Goal: Use online tool/utility: Utilize a website feature to perform a specific function

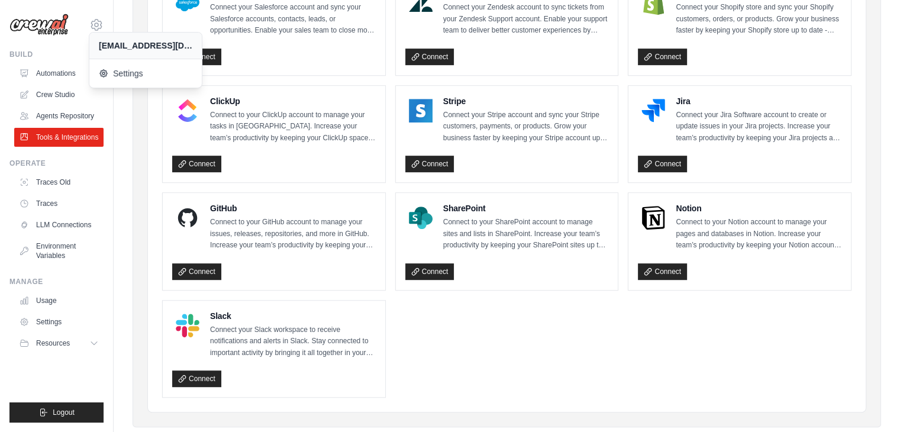
scroll to position [630, 0]
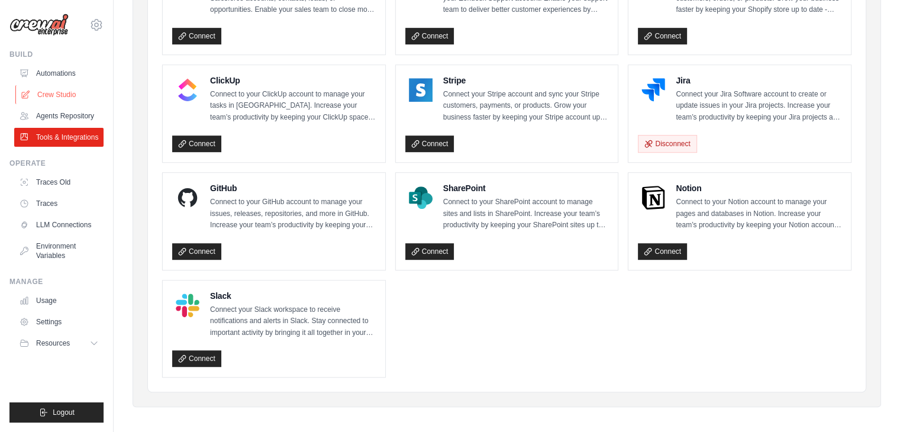
click at [54, 91] on link "Crew Studio" at bounding box center [59, 94] width 89 height 19
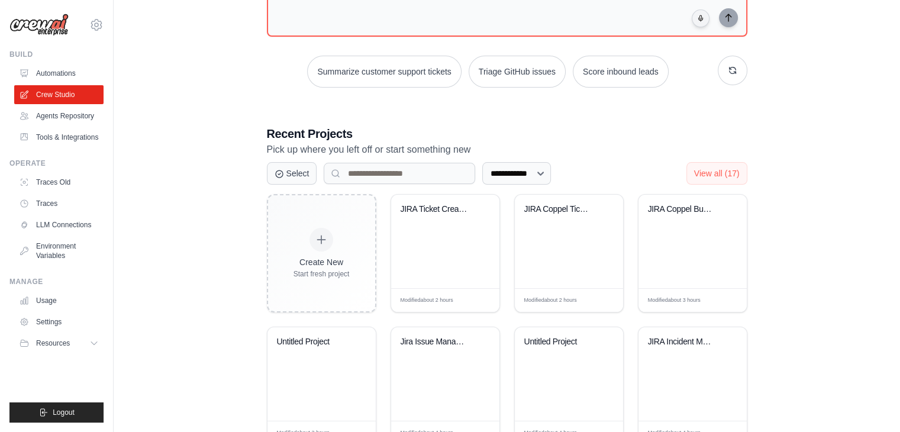
scroll to position [134, 0]
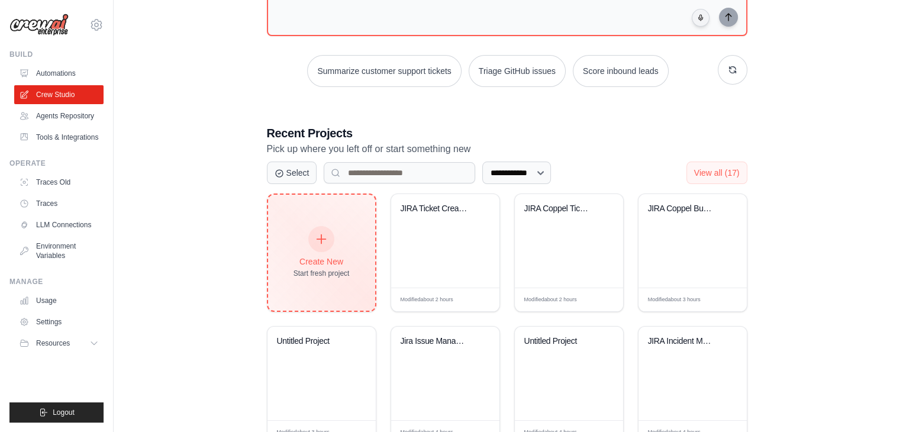
click at [322, 241] on icon at bounding box center [321, 239] width 13 height 13
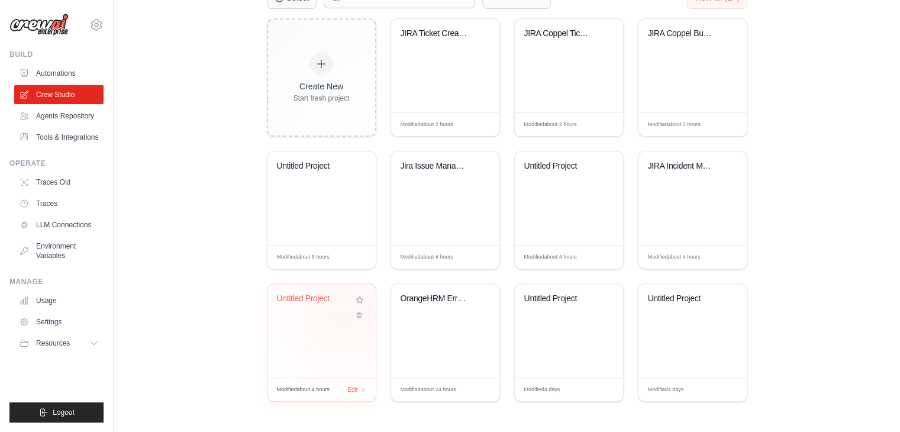
scroll to position [0, 0]
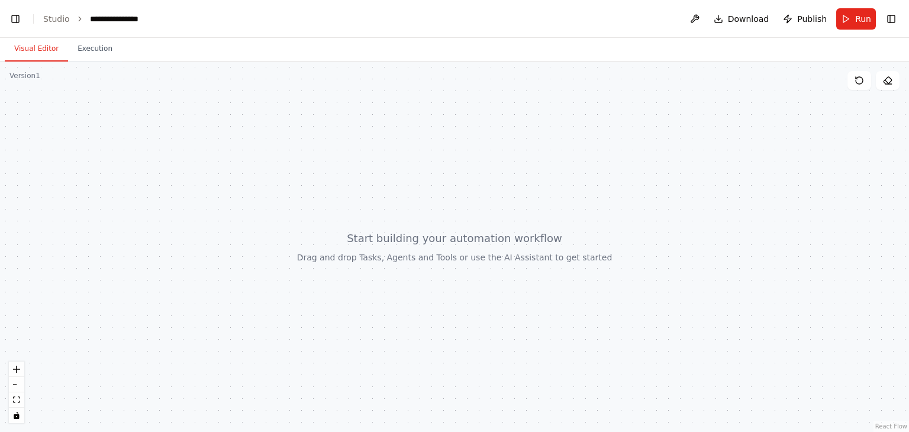
scroll to position [500, 0]
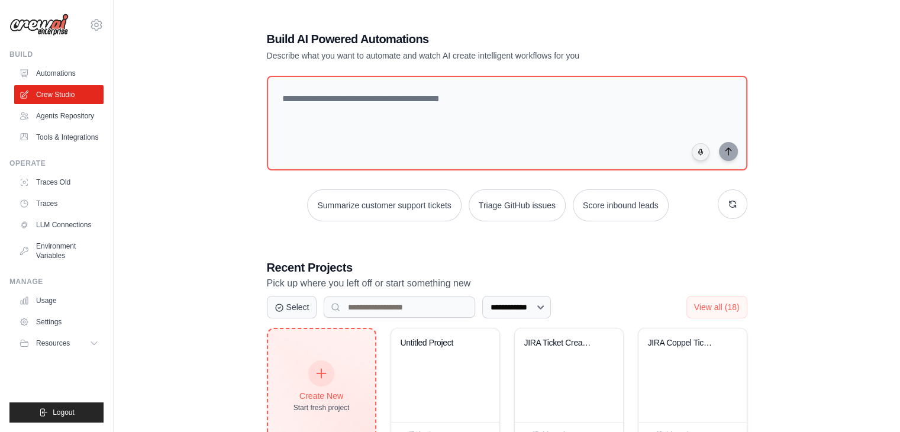
click at [321, 384] on div "Create New Start fresh project" at bounding box center [321, 387] width 56 height 51
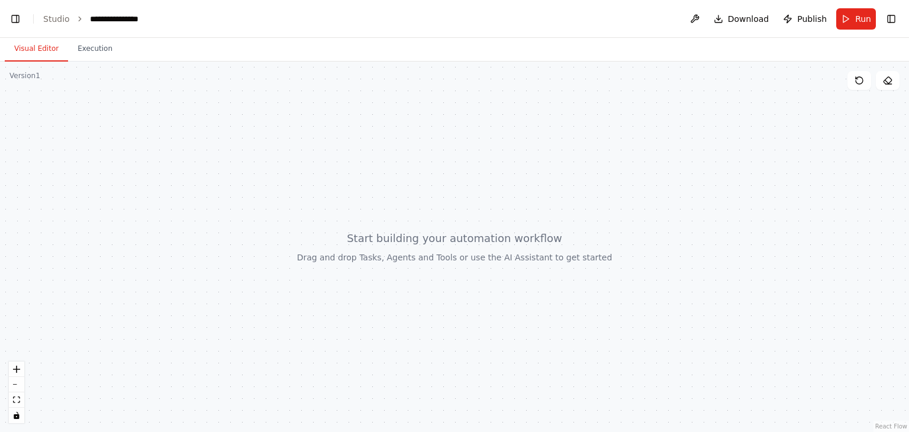
scroll to position [500, 0]
click at [17, 19] on button "Toggle Left Sidebar" at bounding box center [15, 19] width 17 height 17
click at [76, 19] on icon "breadcrumb" at bounding box center [80, 19] width 8 height 8
click at [50, 22] on link "Studio" at bounding box center [56, 18] width 27 height 9
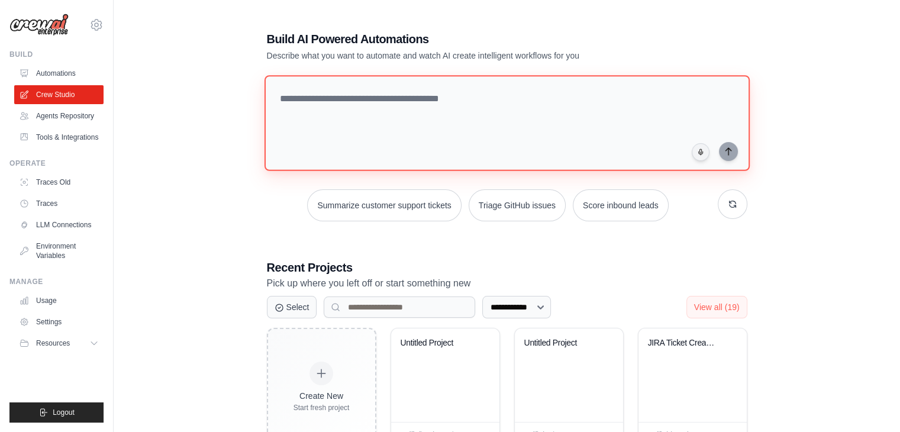
click at [354, 108] on textarea at bounding box center [506, 123] width 485 height 96
paste textarea "**********"
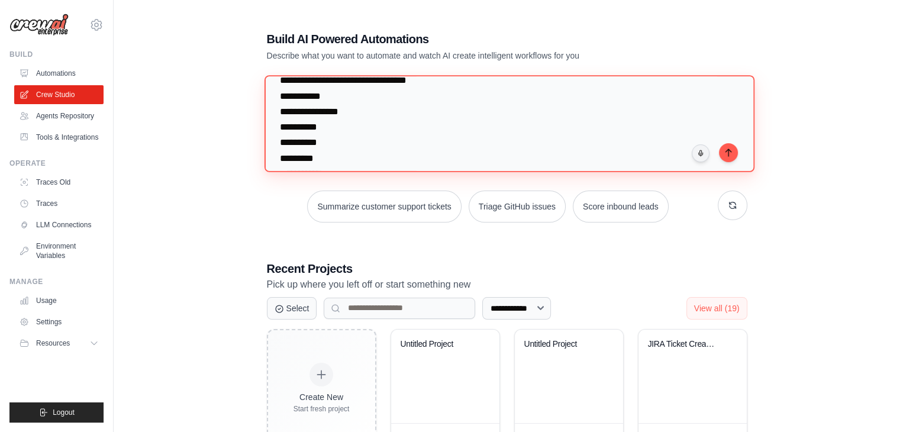
scroll to position [744, 0]
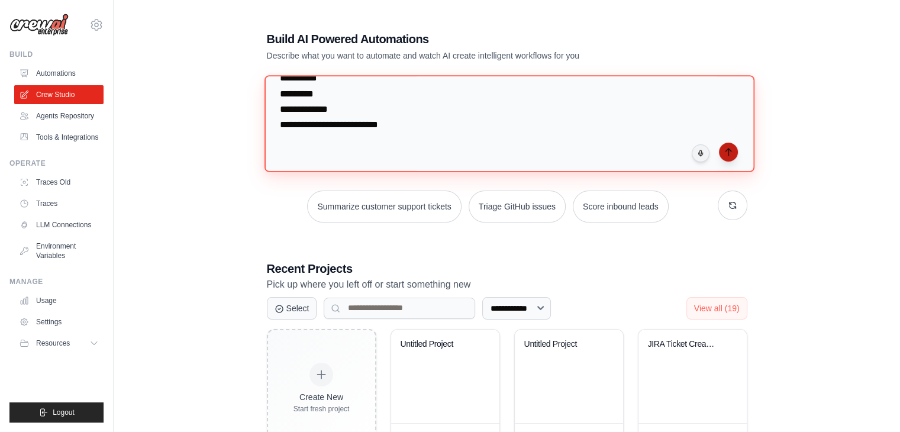
type textarea "**********"
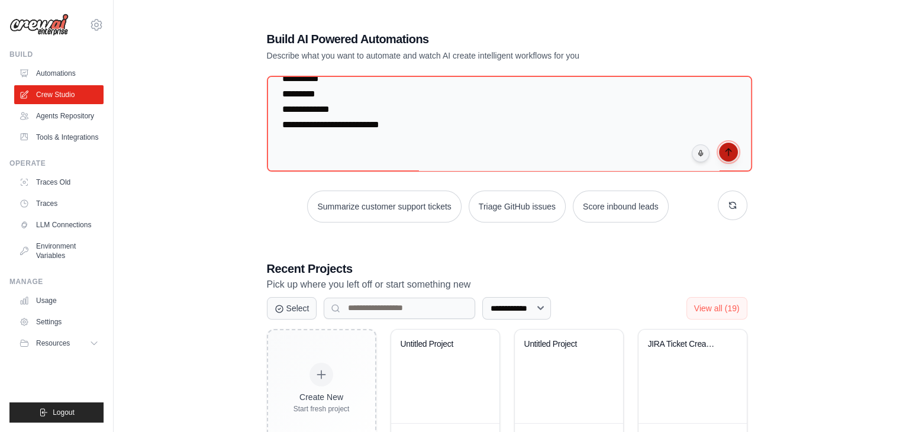
click at [727, 152] on icon "submit" at bounding box center [728, 151] width 9 height 9
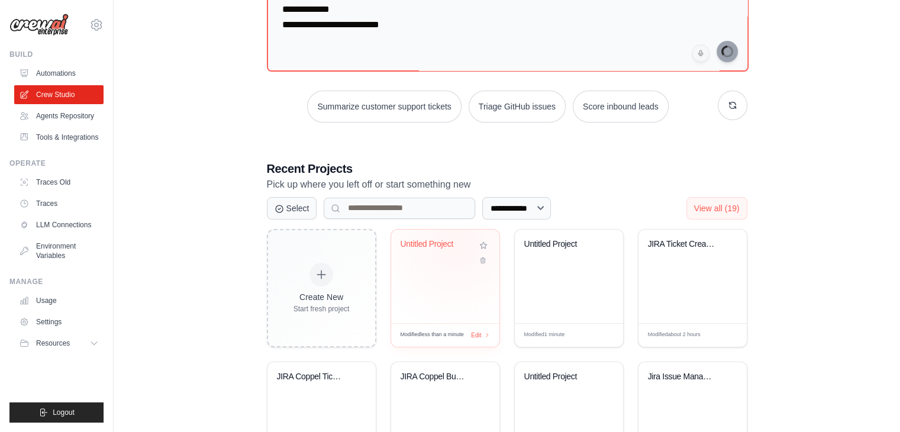
scroll to position [107, 0]
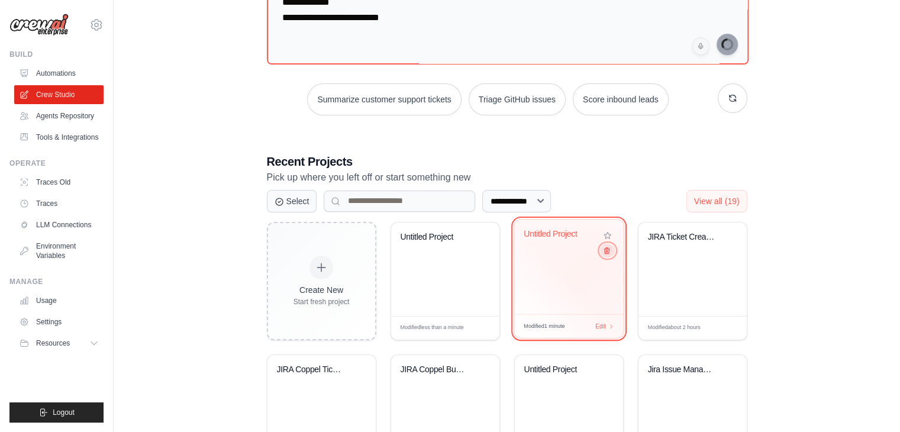
click at [606, 251] on icon at bounding box center [606, 250] width 8 height 8
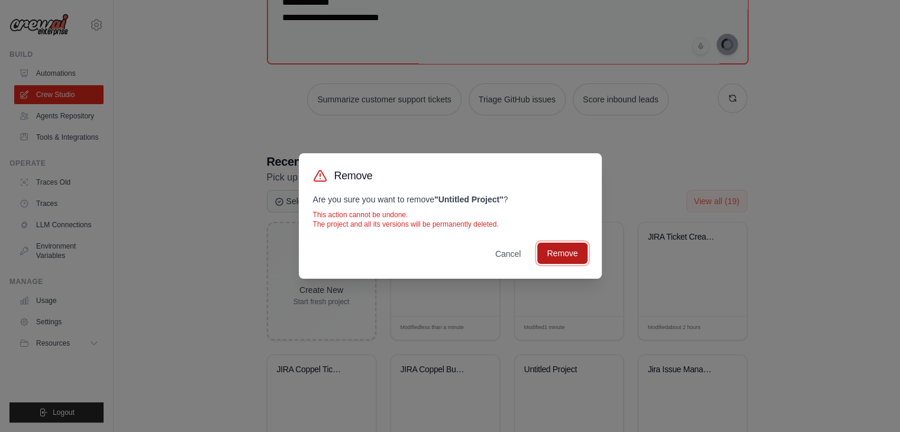
click at [568, 251] on button "Remove" at bounding box center [562, 253] width 50 height 21
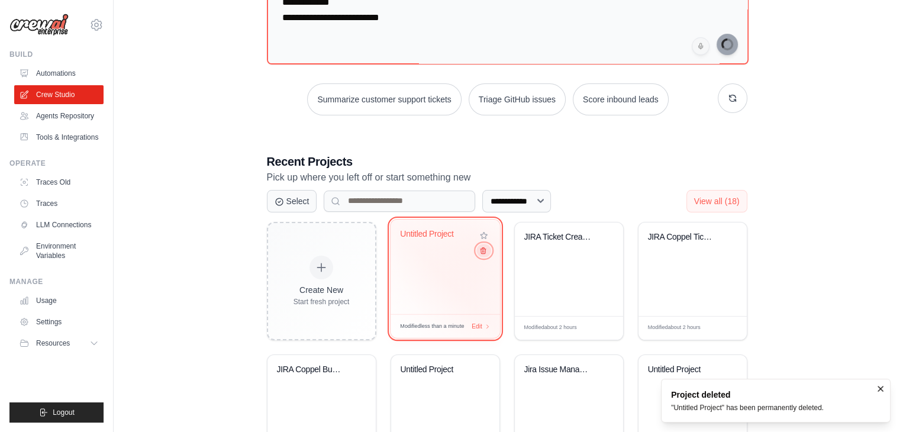
click at [482, 251] on icon at bounding box center [483, 250] width 8 height 8
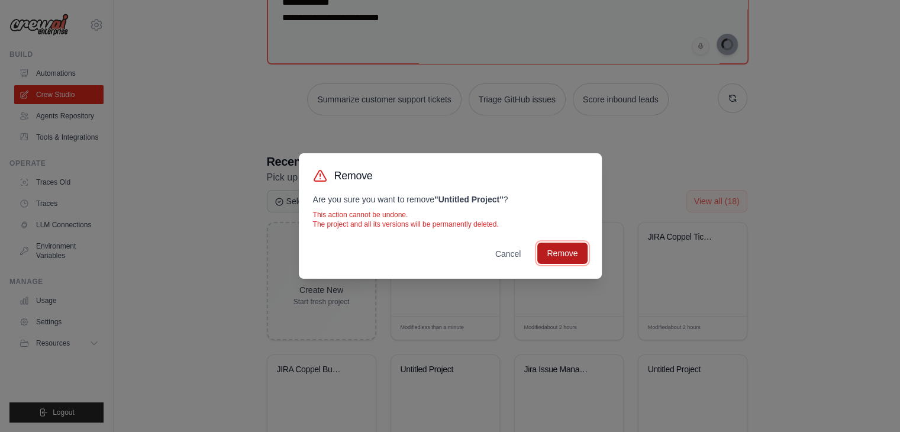
click at [554, 252] on button "Remove" at bounding box center [562, 253] width 50 height 21
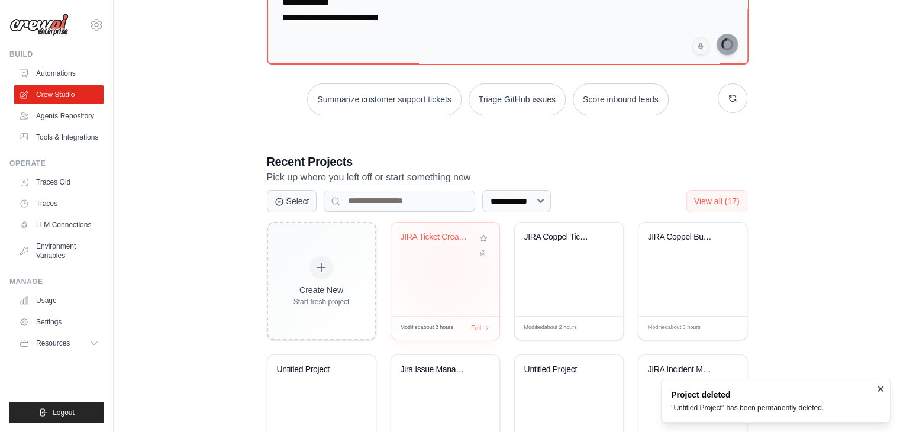
click at [445, 264] on div "JIRA Ticket Creation Automation" at bounding box center [445, 268] width 108 height 93
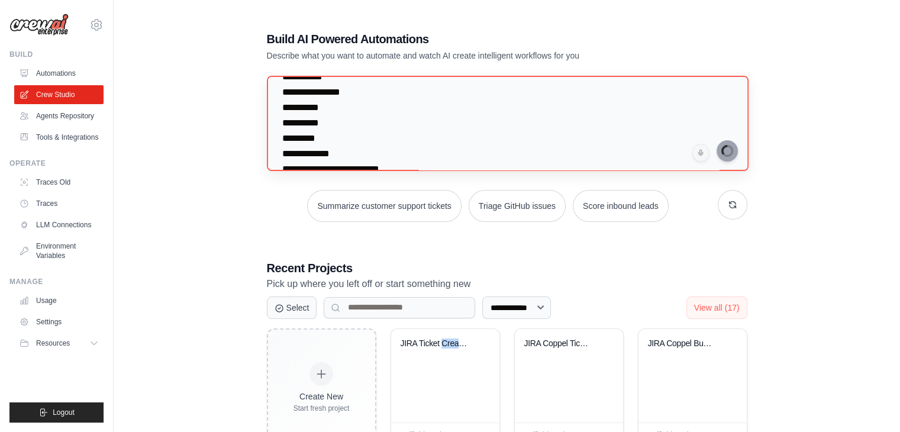
scroll to position [744, 0]
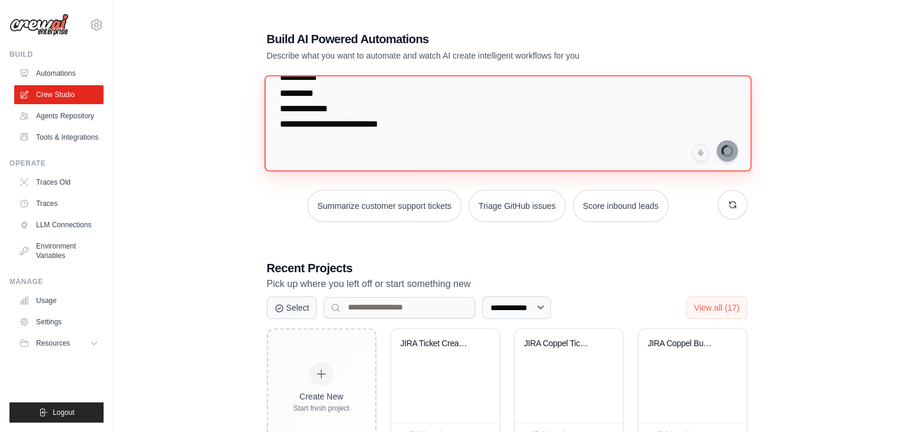
drag, startPoint x: 415, startPoint y: 107, endPoint x: 405, endPoint y: 104, distance: 10.7
click at [405, 104] on textarea at bounding box center [507, 123] width 487 height 96
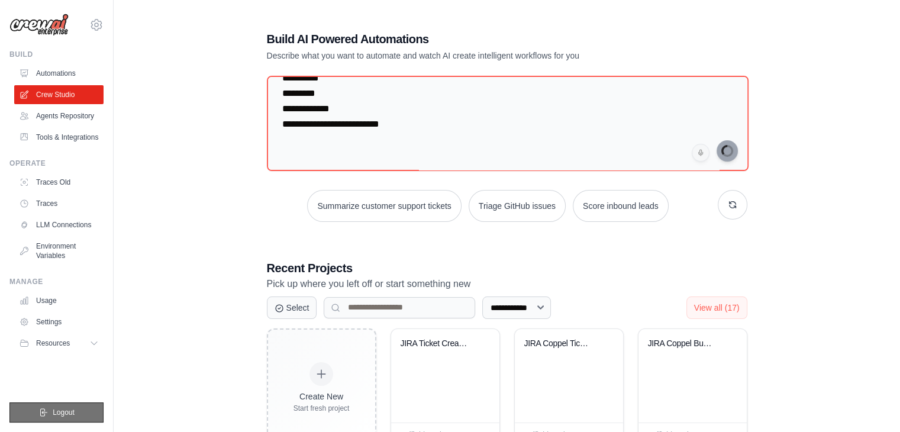
click at [62, 405] on button "Logout" at bounding box center [56, 412] width 94 height 20
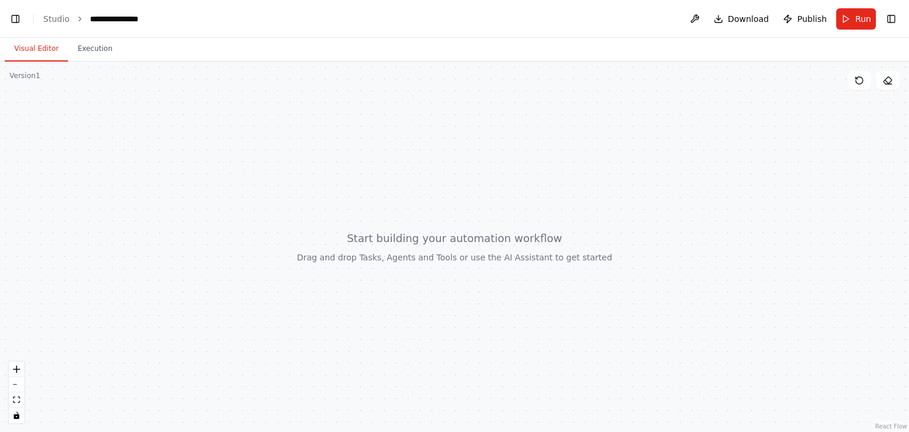
scroll to position [19683, 0]
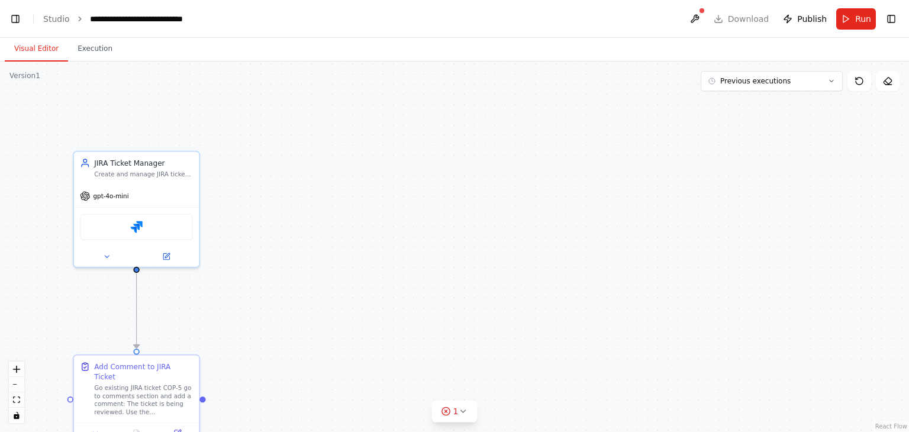
scroll to position [116411, 0]
